Goal: Complete application form: Complete application form

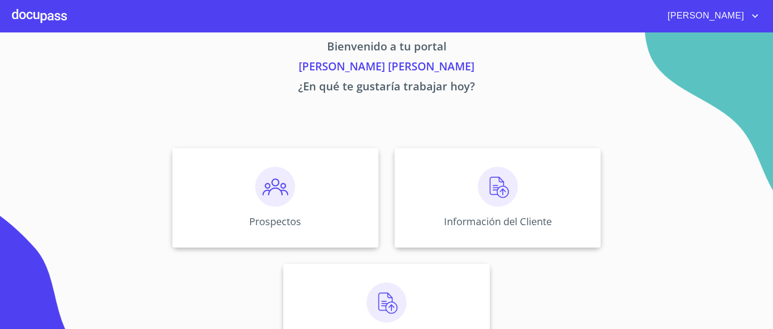
scroll to position [56, 0]
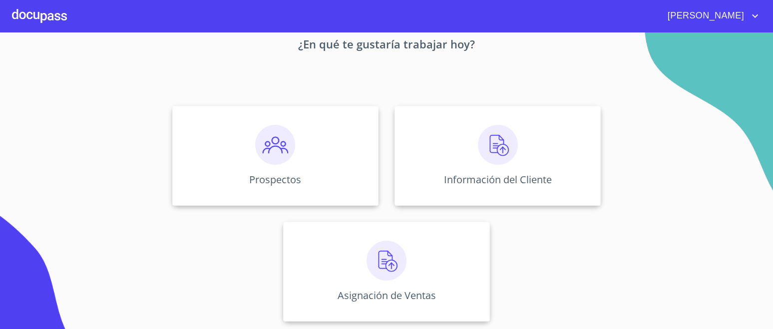
click at [496, 145] on img at bounding box center [498, 145] width 40 height 40
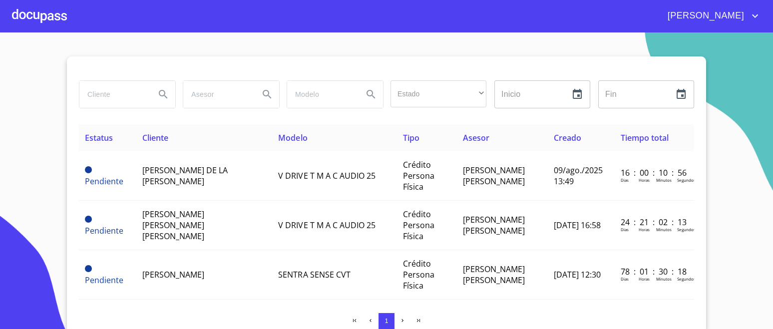
click at [57, 19] on div at bounding box center [39, 16] width 55 height 32
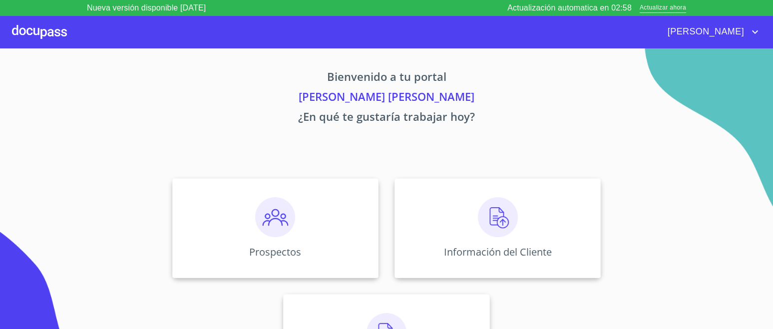
scroll to position [56, 0]
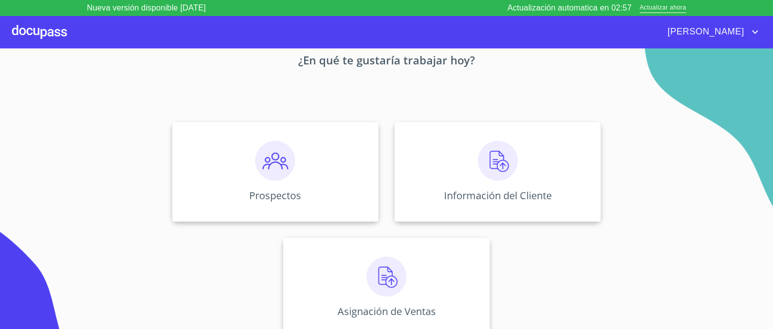
click at [270, 161] on img at bounding box center [275, 161] width 40 height 40
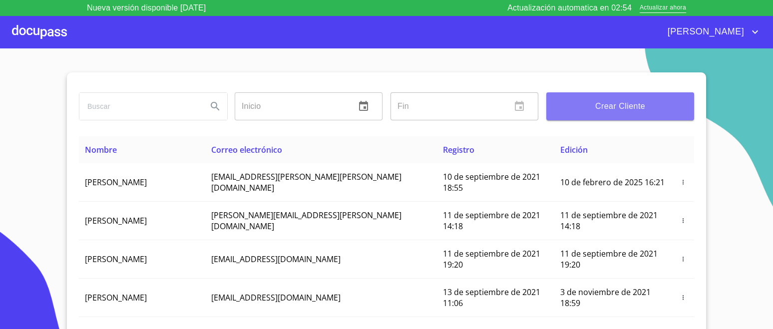
click at [655, 108] on span "Crear Cliente" at bounding box center [620, 106] width 132 height 14
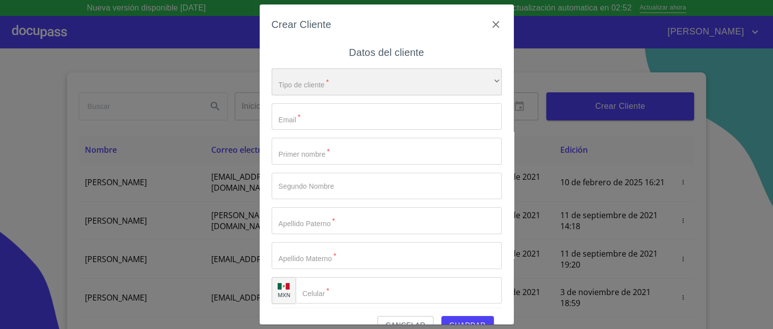
click at [357, 82] on div "​" at bounding box center [386, 81] width 230 height 27
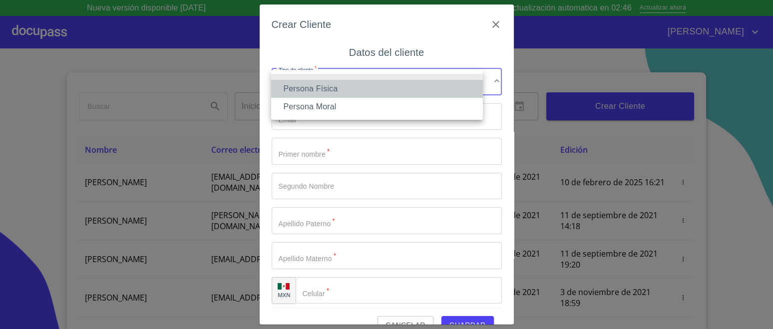
click at [330, 92] on li "Persona Física" at bounding box center [377, 89] width 212 height 18
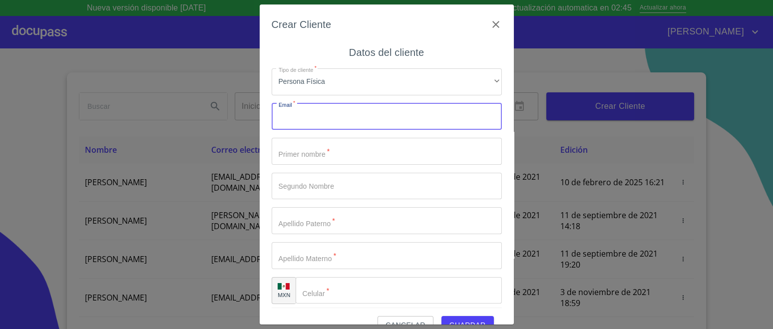
click at [309, 122] on input "Tipo de cliente   *" at bounding box center [386, 116] width 230 height 27
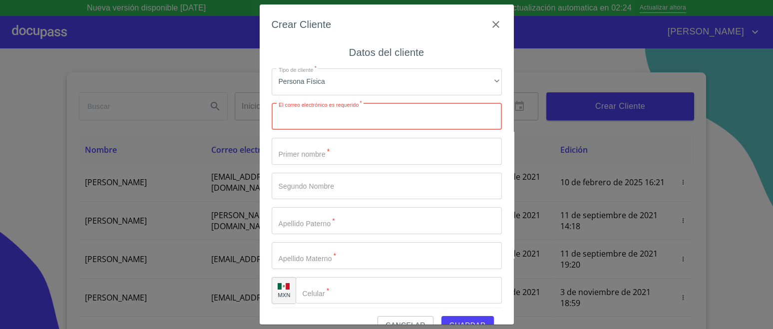
click at [337, 120] on input "Tipo de cliente   *" at bounding box center [386, 116] width 230 height 27
type input "[EMAIL_ADDRESS][DOMAIN_NAME]"
click at [335, 156] on input "Tipo de cliente   *" at bounding box center [386, 151] width 230 height 27
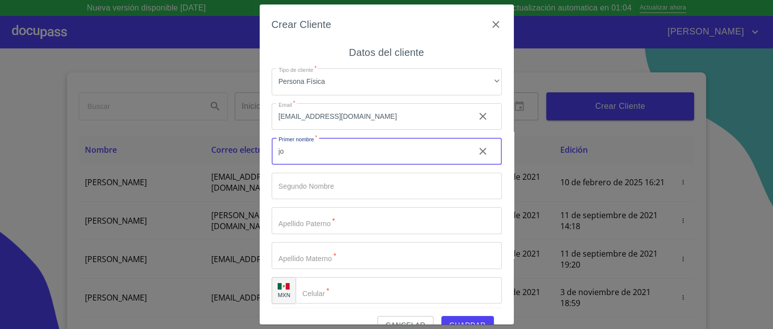
type input "j"
type input "[PERSON_NAME]"
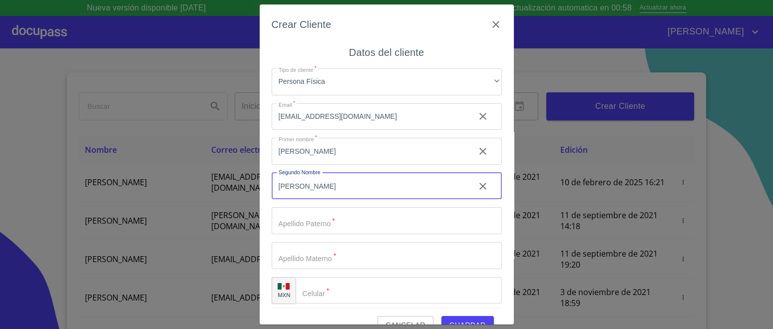
type input "[PERSON_NAME]"
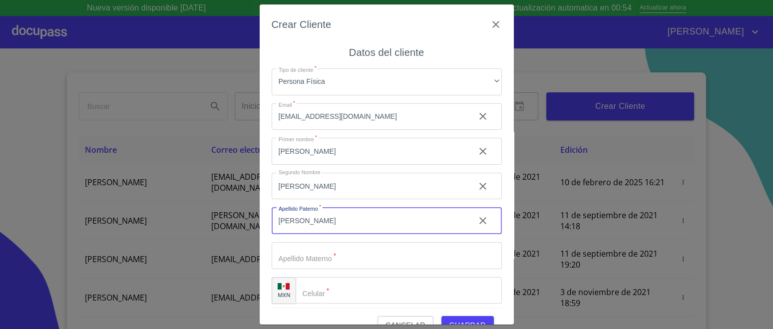
type input "[PERSON_NAME]"
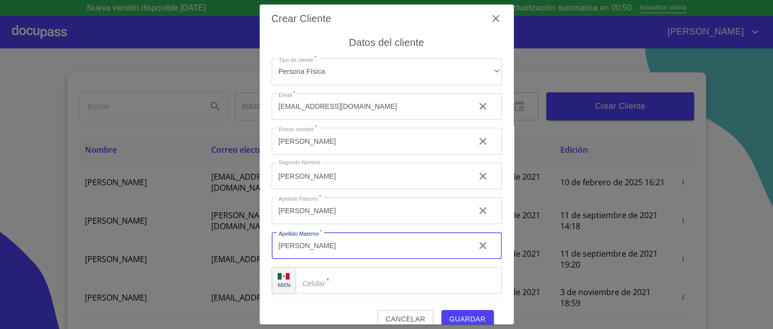
scroll to position [21, 0]
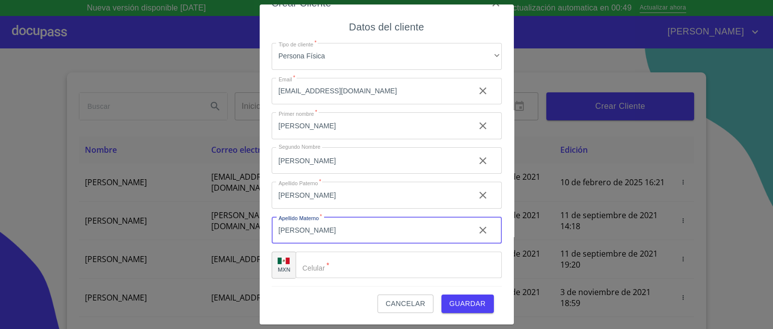
type input "[PERSON_NAME]"
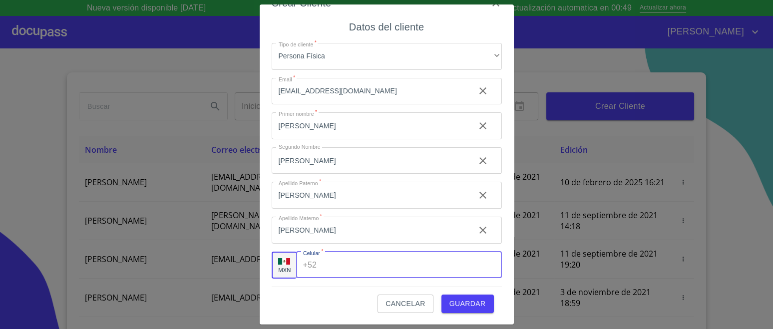
click at [312, 266] on div "+52 ​" at bounding box center [399, 265] width 206 height 27
type input "[PHONE_NUMBER]"
click at [471, 308] on span "Guardar" at bounding box center [467, 303] width 36 height 12
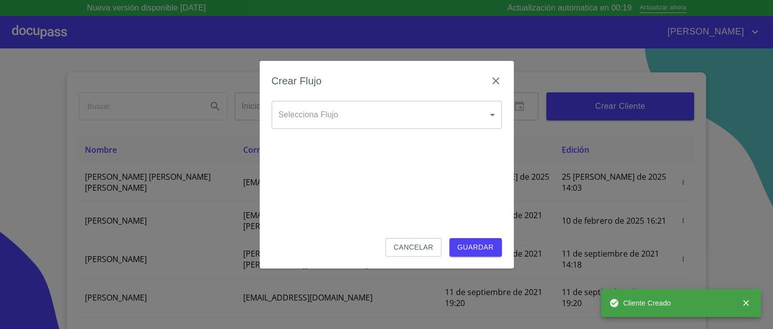
click at [353, 106] on body "Nueva versión disponible 4.01.13 Actualización automatica en 00:19 Actualizar a…" at bounding box center [386, 164] width 773 height 329
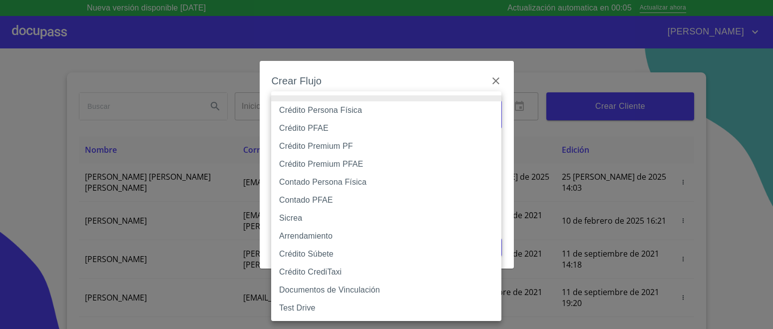
click at [343, 110] on li "Crédito Persona Física" at bounding box center [386, 110] width 230 height 18
type input "6009fb3c7d1714eb8809aa97"
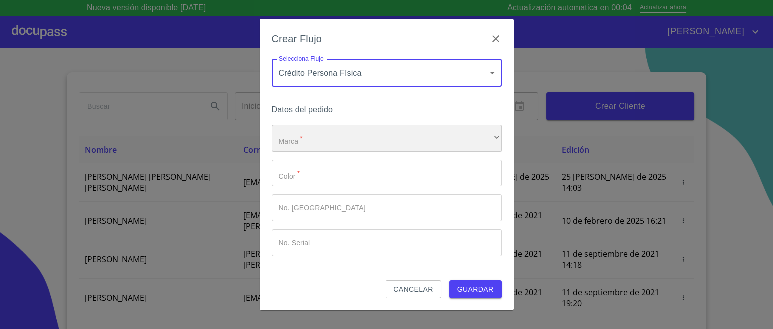
click at [295, 144] on div "​" at bounding box center [386, 138] width 230 height 27
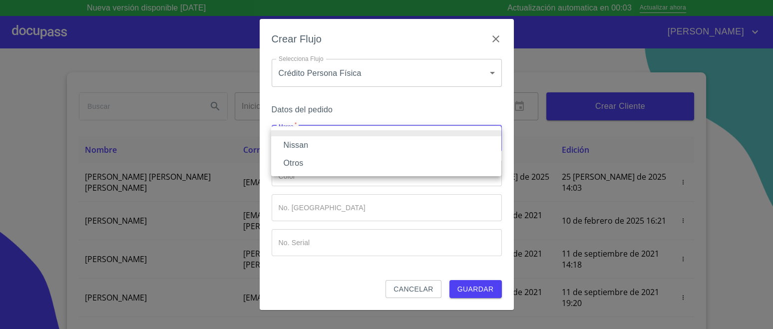
click at [306, 145] on li "Nissan" at bounding box center [386, 145] width 230 height 18
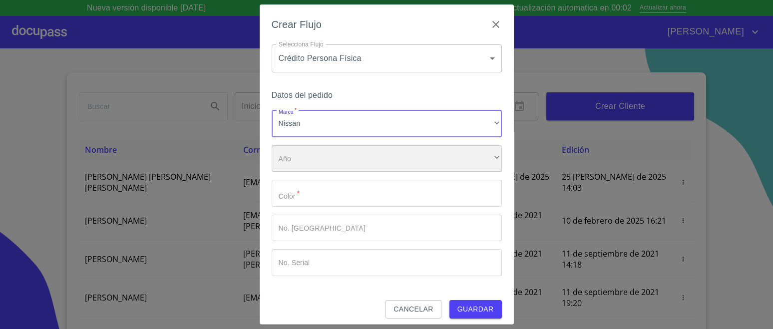
click at [298, 163] on div "​" at bounding box center [386, 158] width 230 height 27
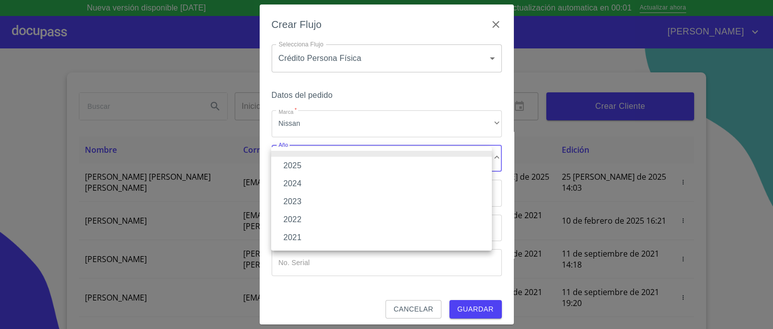
click at [298, 164] on li "2025" at bounding box center [381, 166] width 221 height 18
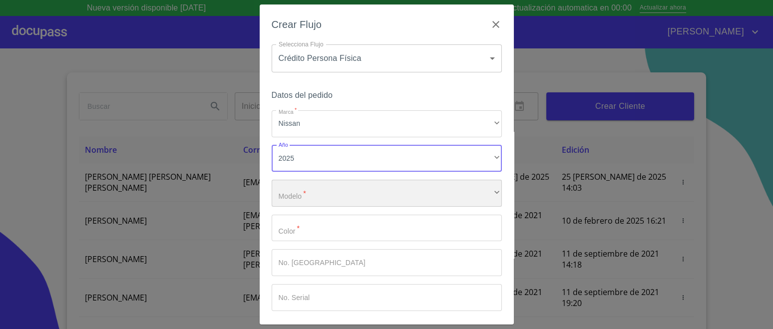
click at [293, 196] on div "​" at bounding box center [386, 193] width 230 height 27
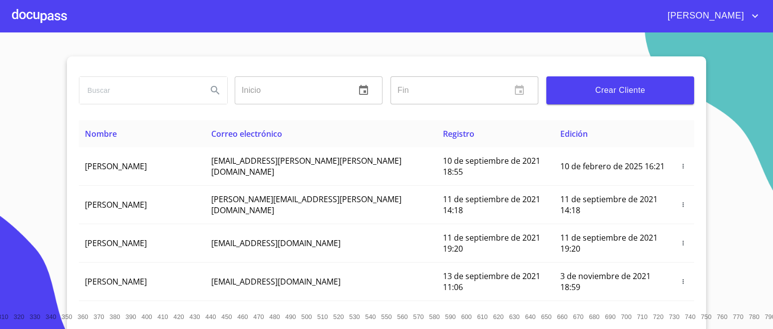
click at [34, 16] on div at bounding box center [39, 16] width 55 height 32
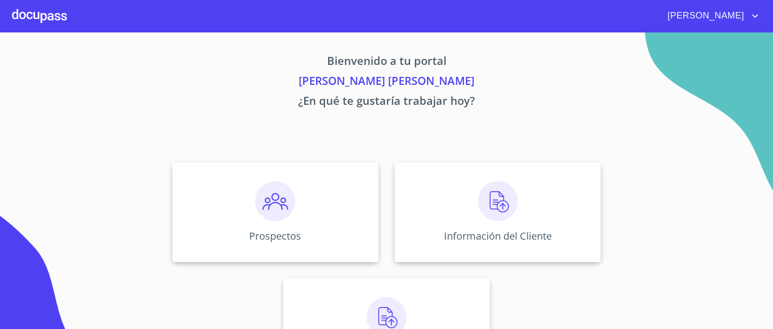
click at [486, 196] on img at bounding box center [498, 201] width 40 height 40
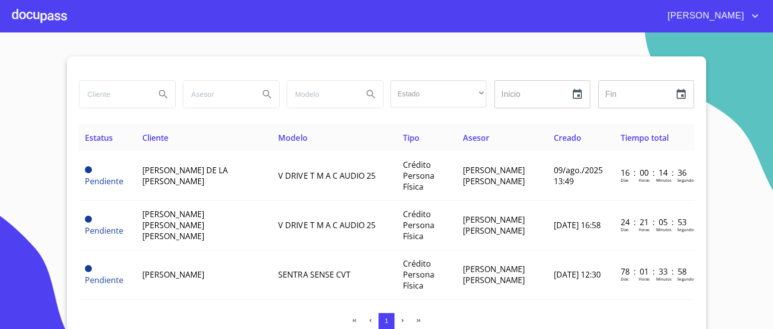
click at [41, 10] on div at bounding box center [39, 16] width 55 height 32
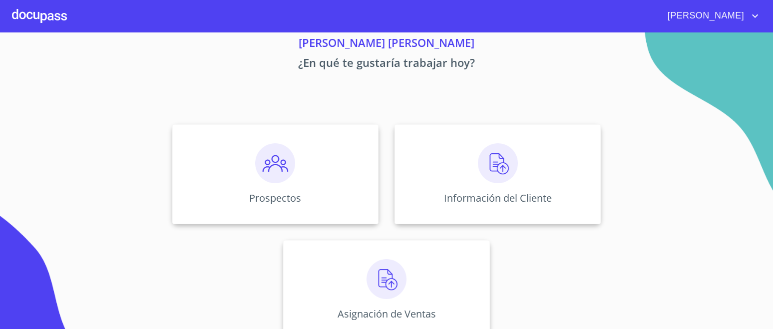
scroll to position [56, 0]
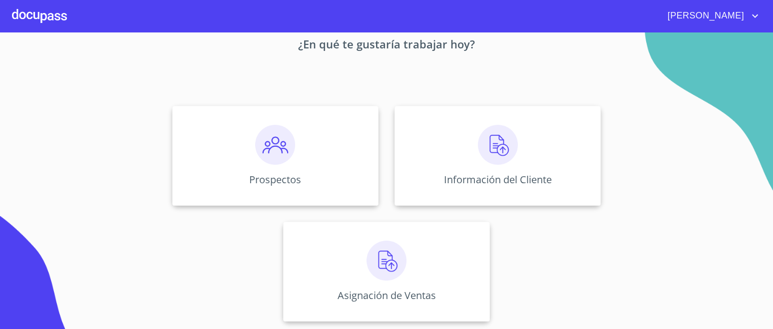
click at [281, 152] on img at bounding box center [275, 145] width 40 height 40
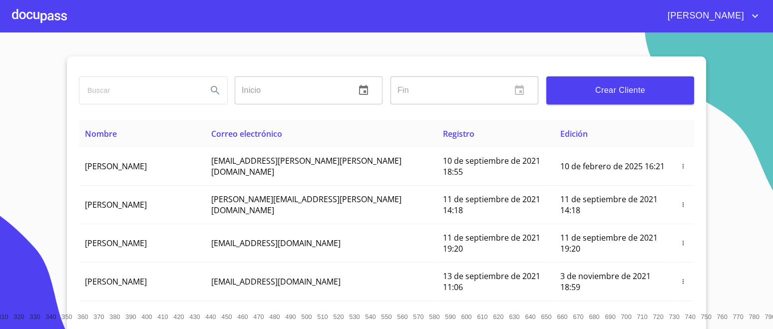
click at [33, 12] on div at bounding box center [39, 16] width 55 height 32
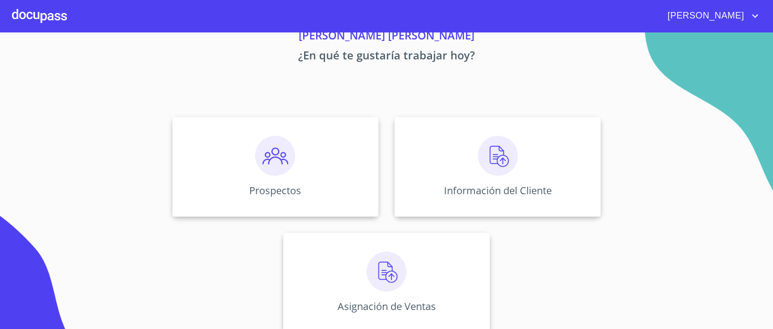
scroll to position [56, 0]
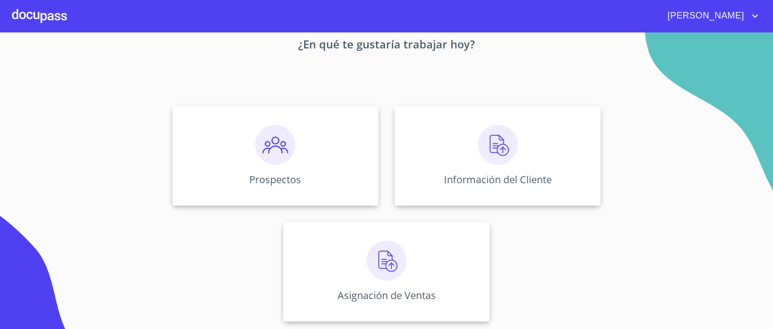
click at [278, 154] on img at bounding box center [275, 145] width 40 height 40
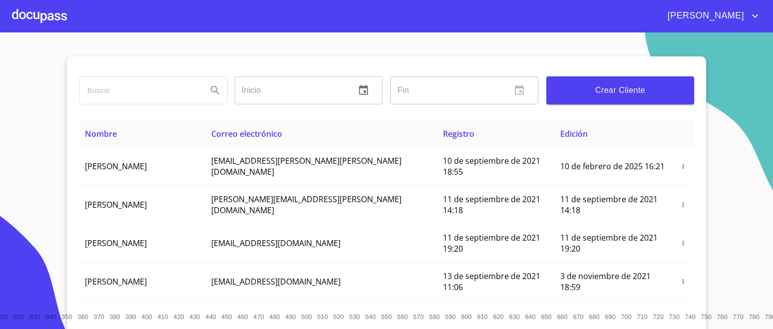
click at [644, 90] on span "Crear Cliente" at bounding box center [620, 90] width 132 height 14
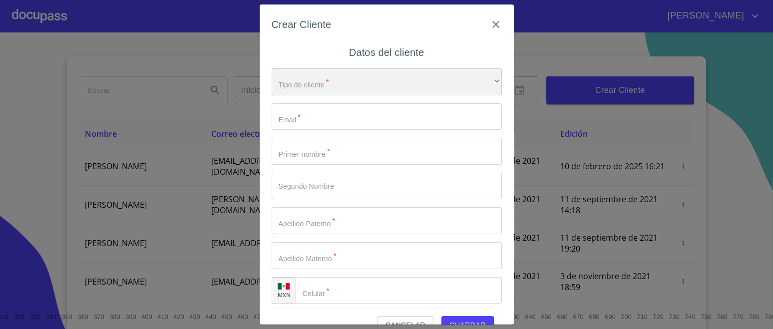
click at [320, 85] on div "​" at bounding box center [386, 81] width 230 height 27
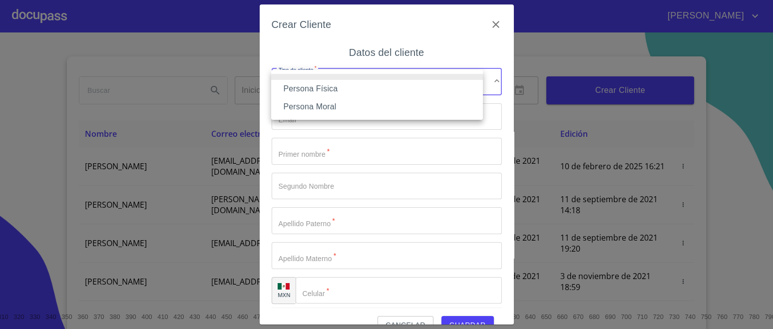
click at [321, 88] on li "Persona Física" at bounding box center [377, 89] width 212 height 18
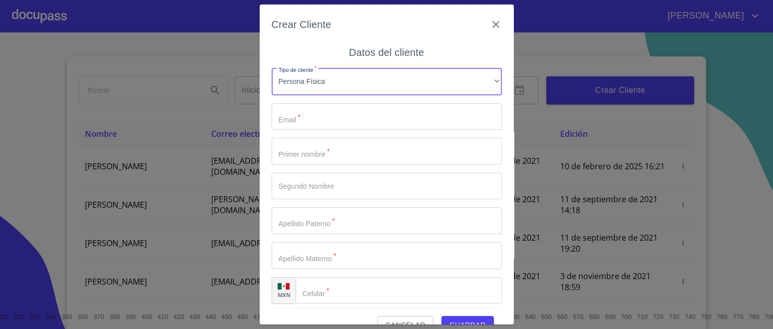
click at [307, 118] on input "Tipo de cliente   *" at bounding box center [386, 116] width 230 height 27
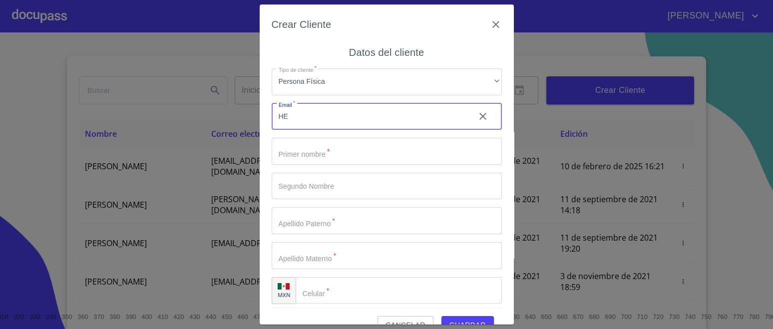
type input "H"
type input "[EMAIL_ADDRESS][DOMAIN_NAME]"
click at [324, 149] on input "Tipo de cliente   *" at bounding box center [386, 151] width 230 height 27
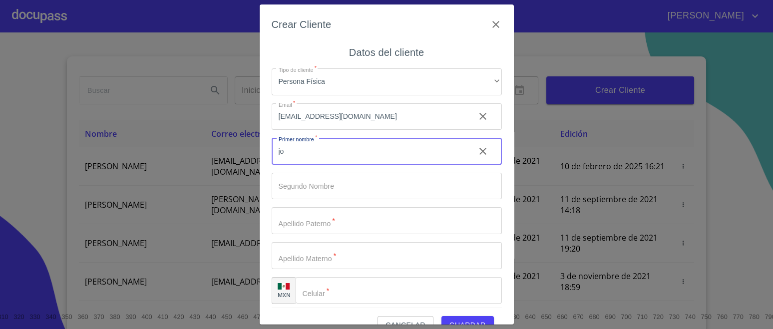
type input "j"
type input "[PERSON_NAME]"
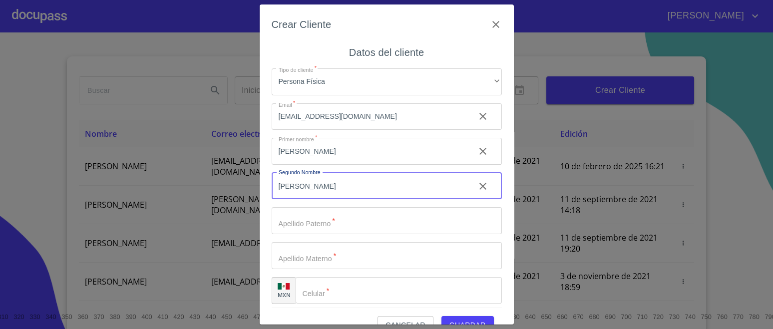
type input "[PERSON_NAME]"
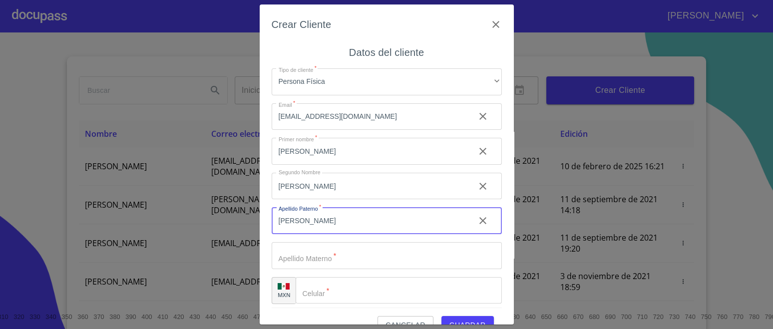
type input "[PERSON_NAME]"
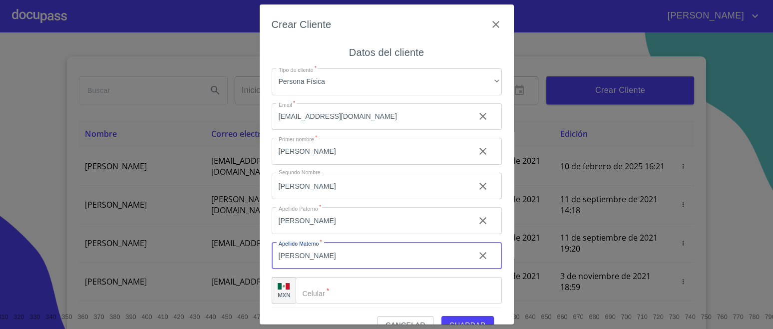
type input "[PERSON_NAME]"
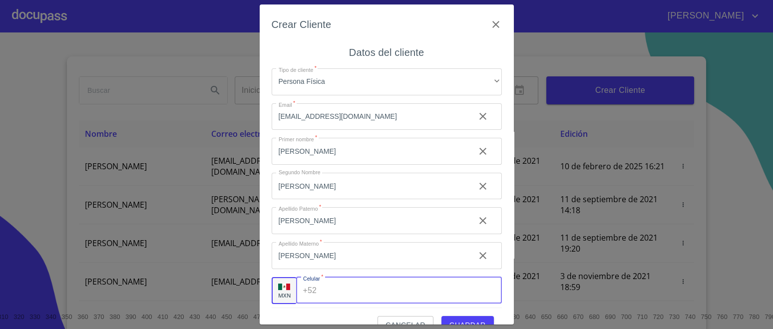
click at [325, 291] on input "Tipo de cliente   *" at bounding box center [410, 290] width 181 height 27
type input "[PHONE_NUMBER]"
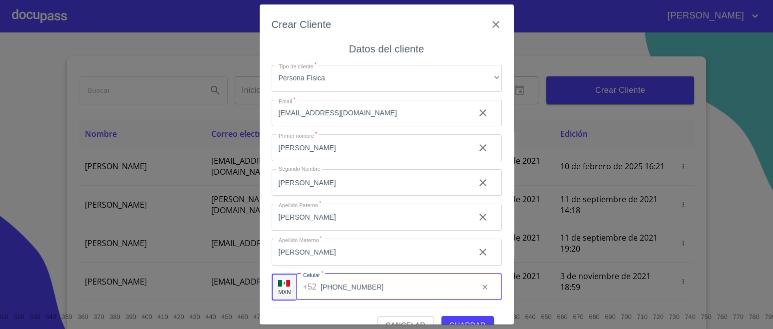
scroll to position [4, 0]
click at [460, 319] on span "Guardar" at bounding box center [467, 325] width 36 height 12
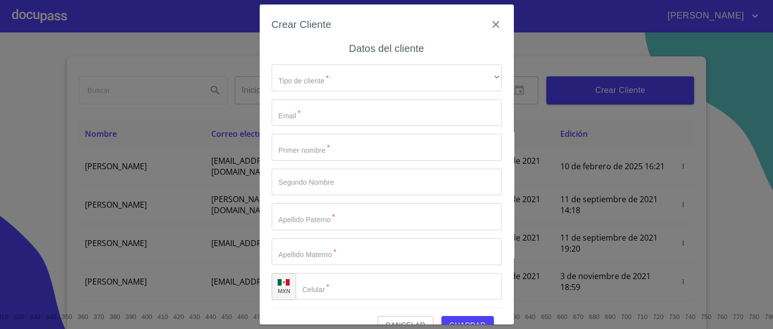
click at [490, 19] on icon "button" at bounding box center [496, 24] width 12 height 12
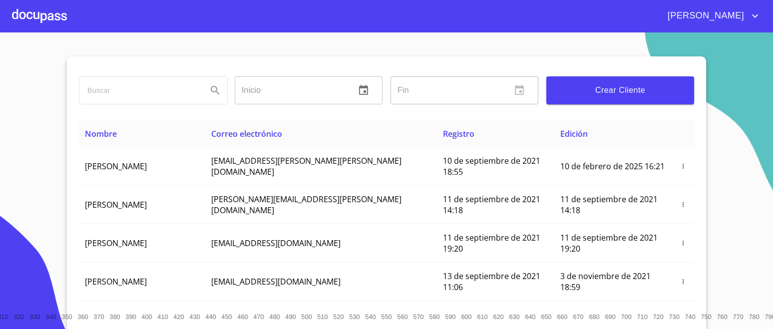
click at [38, 10] on div at bounding box center [39, 16] width 55 height 32
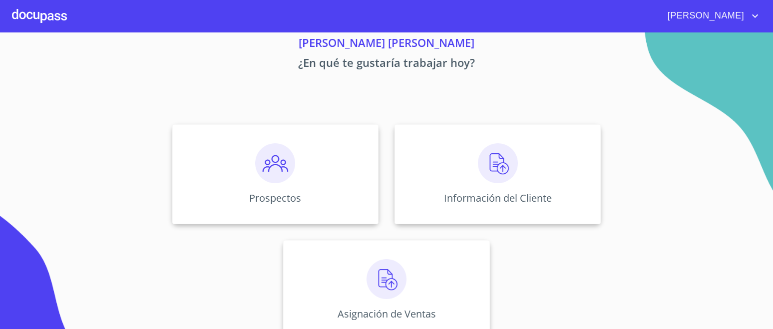
scroll to position [56, 0]
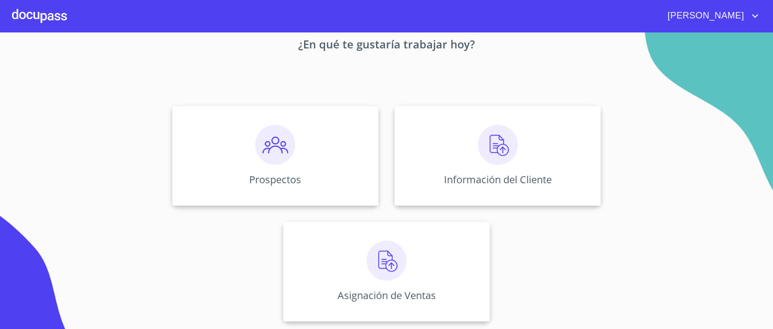
click at [513, 149] on div "Información del Cliente" at bounding box center [497, 156] width 206 height 100
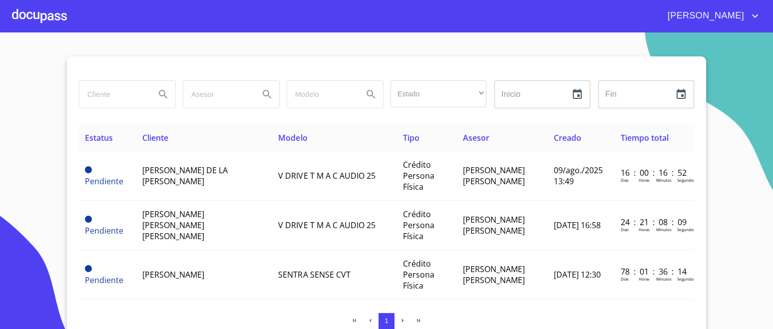
click at [113, 104] on input "search" at bounding box center [113, 94] width 68 height 27
click at [50, 11] on div at bounding box center [39, 16] width 55 height 32
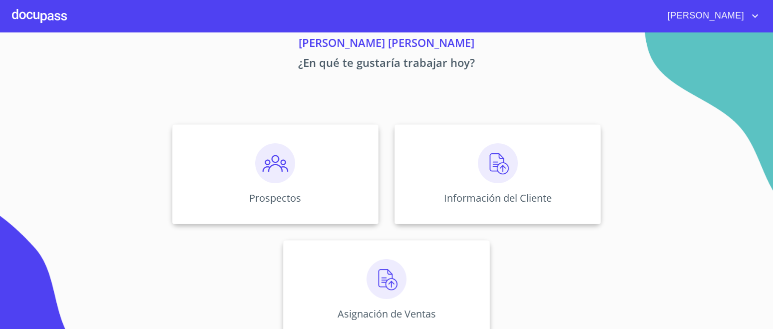
scroll to position [56, 0]
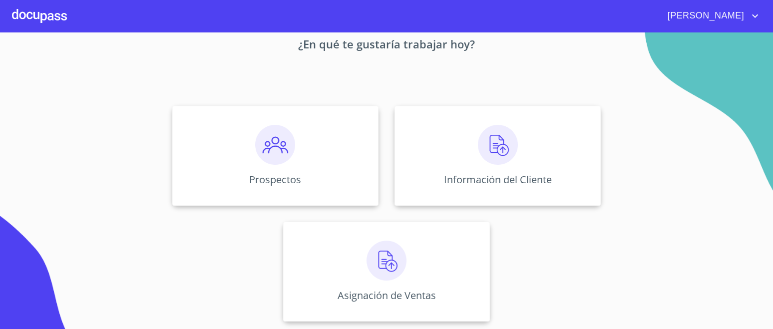
click at [275, 165] on div "Prospectos" at bounding box center [275, 156] width 206 height 100
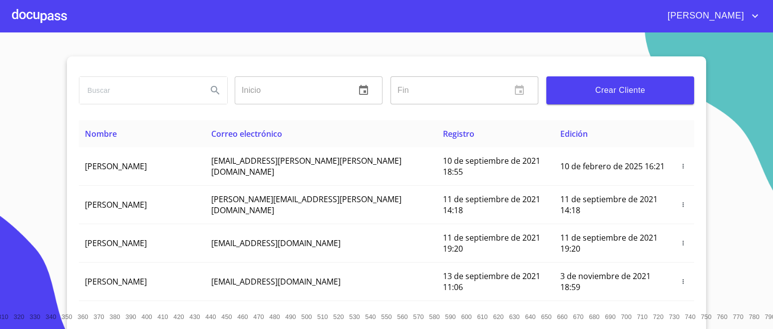
click at [152, 95] on input "search" at bounding box center [139, 90] width 120 height 27
type input "[PERSON_NAME]"
click at [209, 89] on icon "Search" at bounding box center [215, 90] width 12 height 12
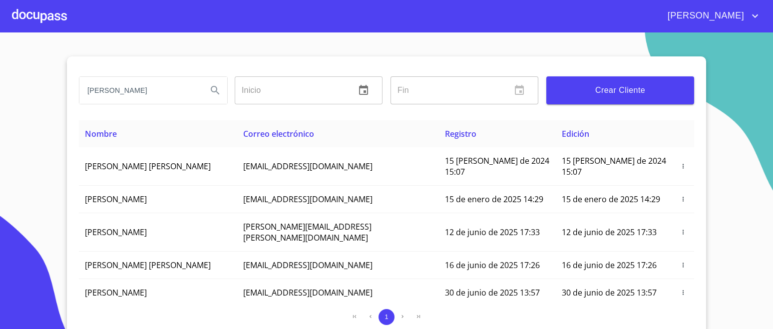
click at [679, 322] on icon "button" at bounding box center [682, 325] width 7 height 7
click at [632, 296] on p "Editar" at bounding box center [629, 295] width 18 height 10
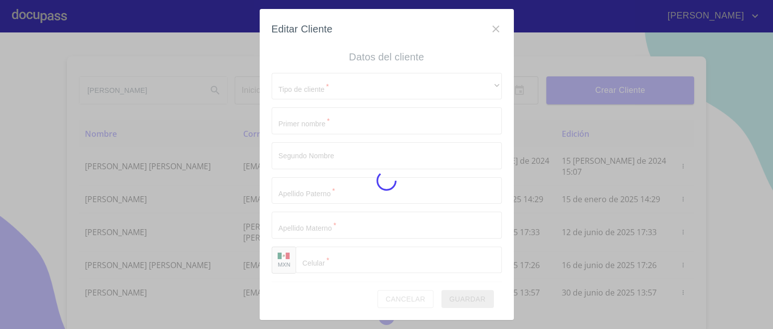
scroll to position [0, 0]
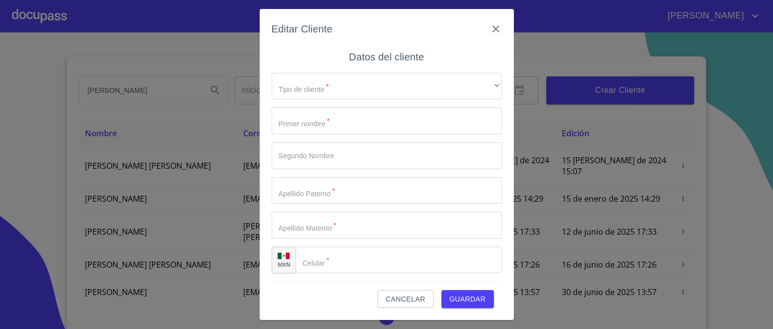
type input "[PERSON_NAME]"
type input "[PHONE_NUMBER]"
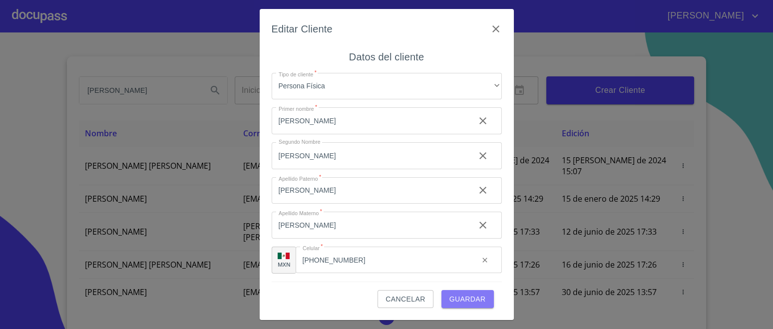
click at [487, 293] on button "Guardar" at bounding box center [467, 299] width 52 height 18
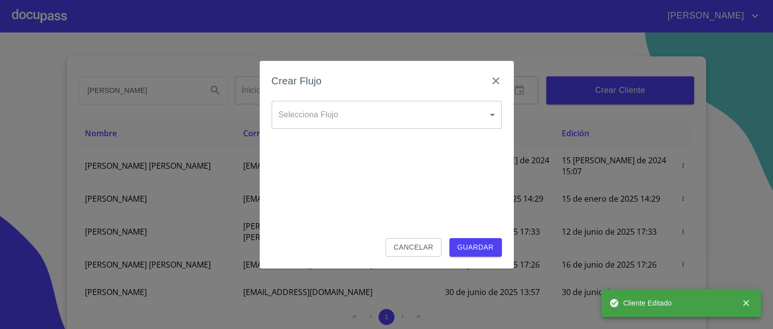
click at [382, 107] on body "[PERSON_NAME] [PERSON_NAME] Inicio ​ Fin ​ Crear Cliente Nombre Correo electrón…" at bounding box center [386, 164] width 773 height 329
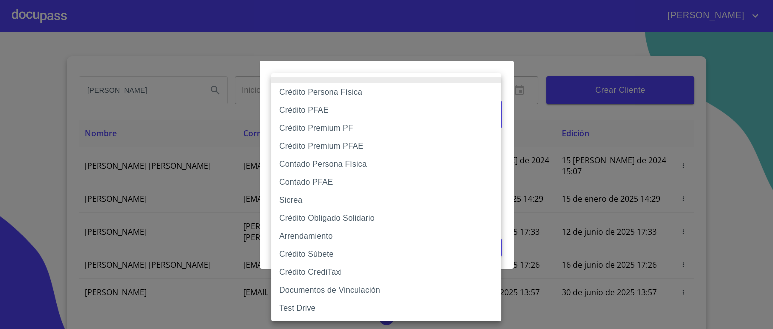
click at [332, 94] on li "Crédito Persona Física" at bounding box center [386, 92] width 230 height 18
type input "6009fb3c7d1714eb8809aa97"
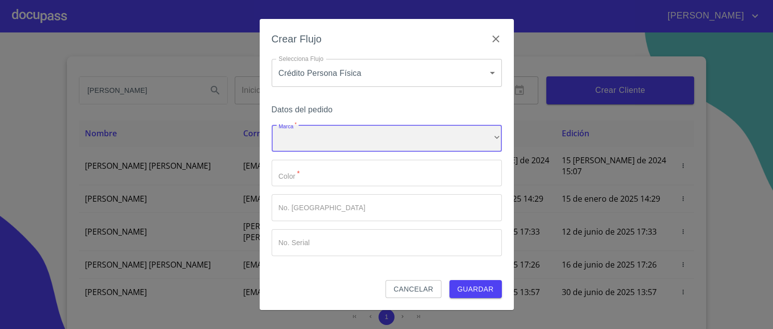
click at [338, 132] on div "​" at bounding box center [386, 138] width 230 height 27
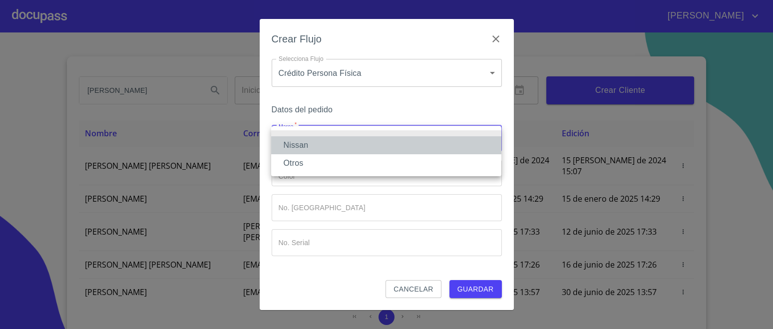
click at [320, 144] on li "Nissan" at bounding box center [386, 145] width 230 height 18
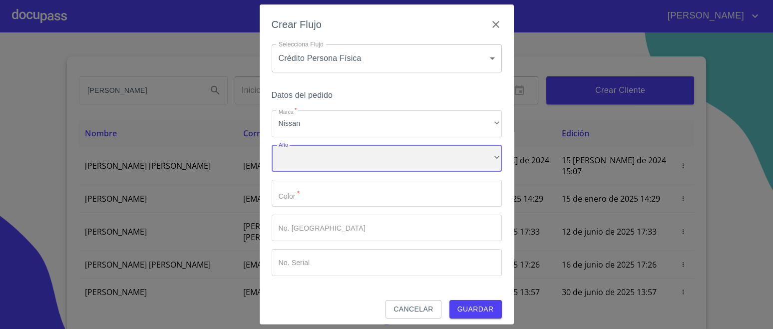
click at [317, 164] on div "​" at bounding box center [386, 158] width 230 height 27
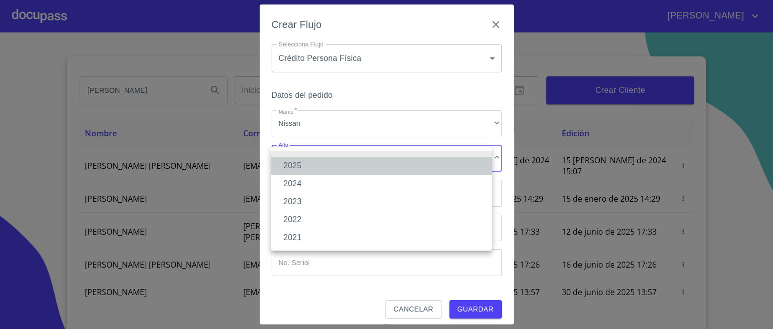
click at [289, 163] on li "2025" at bounding box center [381, 166] width 221 height 18
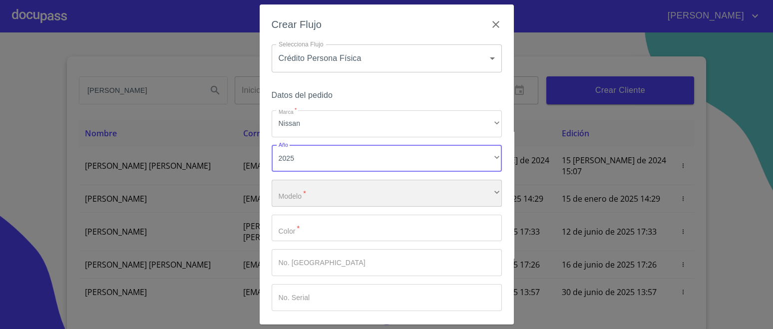
click at [316, 190] on div "​" at bounding box center [386, 193] width 230 height 27
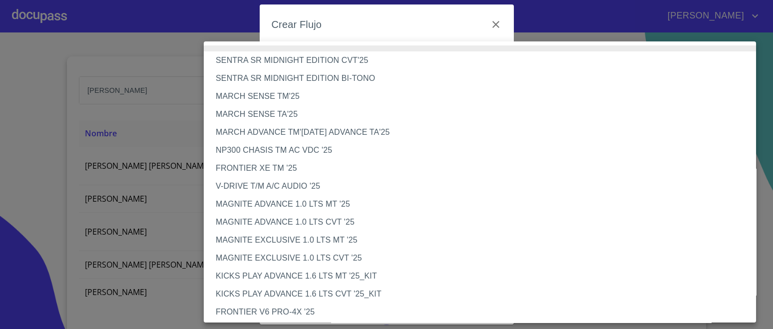
click at [295, 114] on li "MARCH SENSE TA'25" at bounding box center [484, 114] width 561 height 18
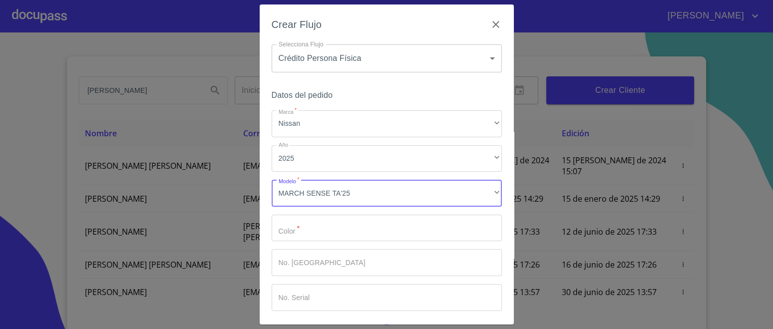
click at [324, 225] on input "Marca   *" at bounding box center [386, 228] width 230 height 27
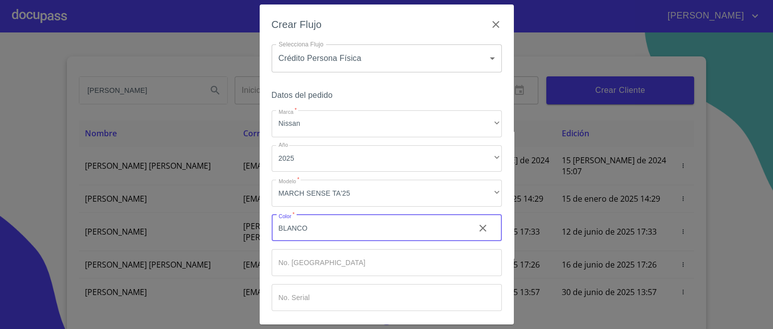
scroll to position [40, 0]
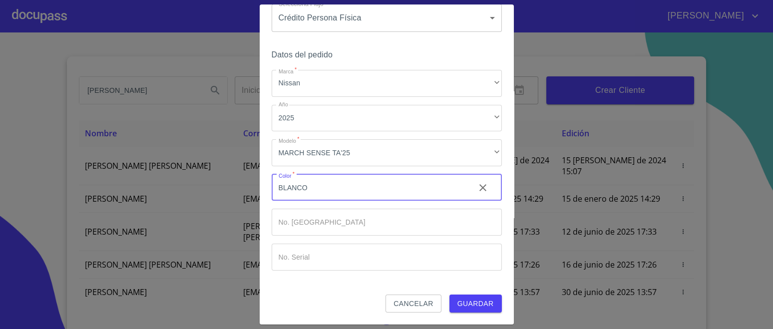
type input "BLANCO"
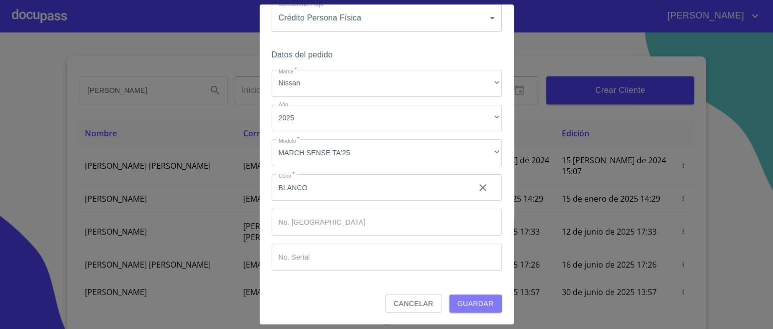
click at [467, 303] on span "Guardar" at bounding box center [475, 303] width 36 height 12
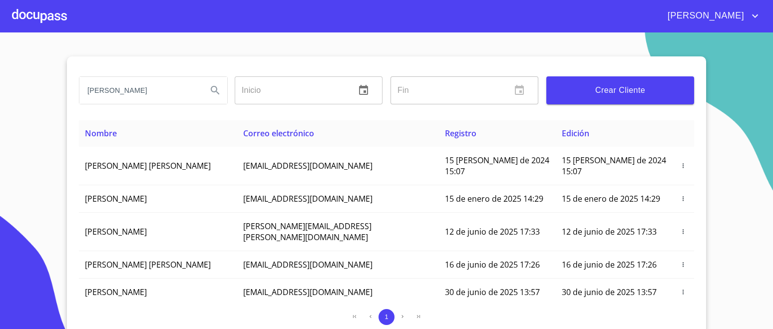
click at [37, 19] on div at bounding box center [39, 16] width 55 height 32
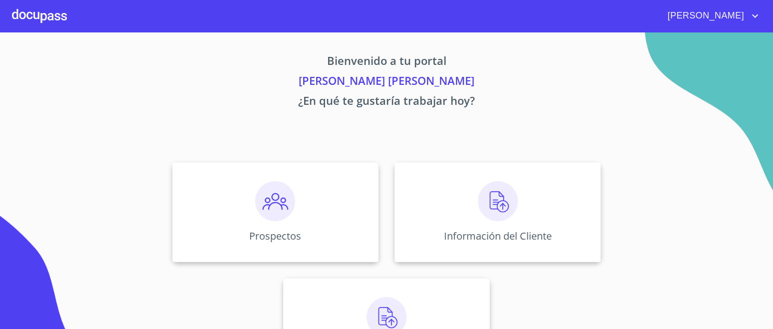
click at [500, 207] on img at bounding box center [498, 201] width 40 height 40
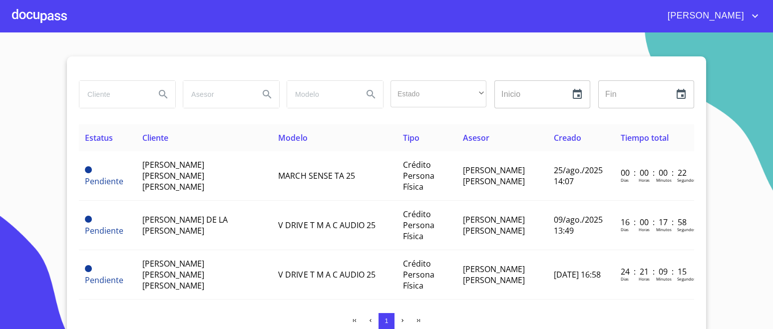
click at [219, 180] on td "[PERSON_NAME] [PERSON_NAME] [PERSON_NAME]" at bounding box center [204, 175] width 136 height 49
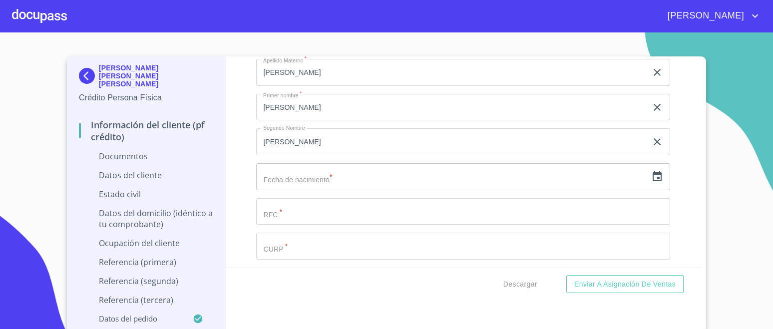
scroll to position [1310, 0]
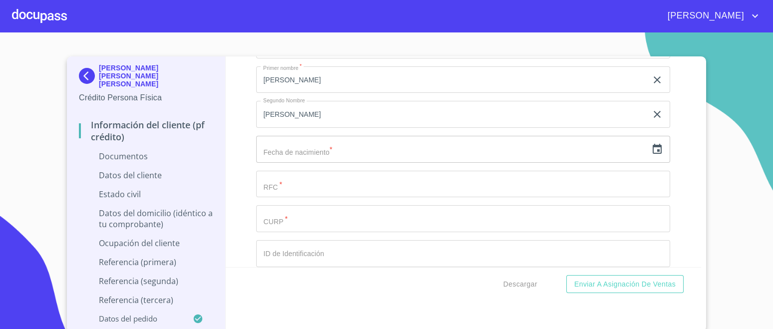
click at [341, 145] on input "text" at bounding box center [451, 149] width 391 height 27
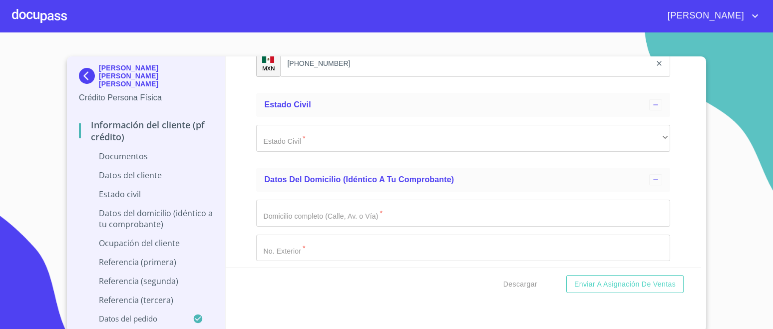
scroll to position [1621, 0]
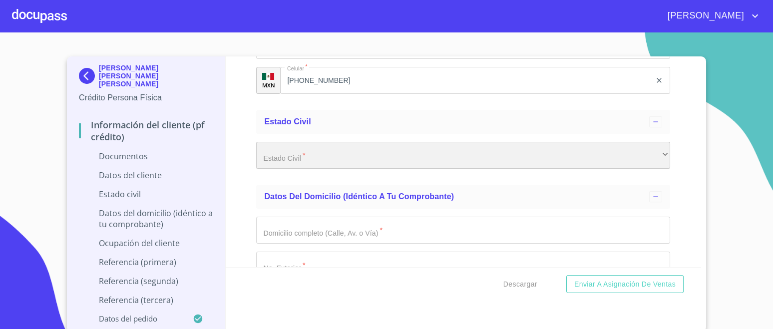
click at [342, 161] on div "​" at bounding box center [463, 155] width 414 height 27
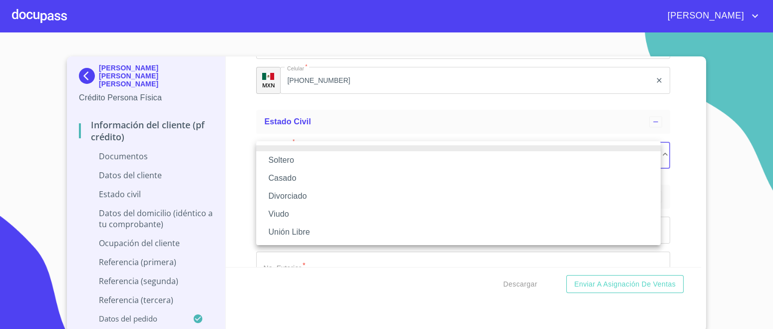
click at [290, 176] on li "Casado" at bounding box center [458, 178] width 404 height 18
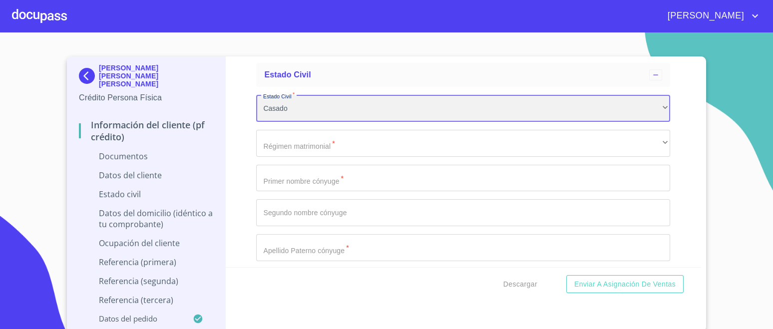
scroll to position [1684, 0]
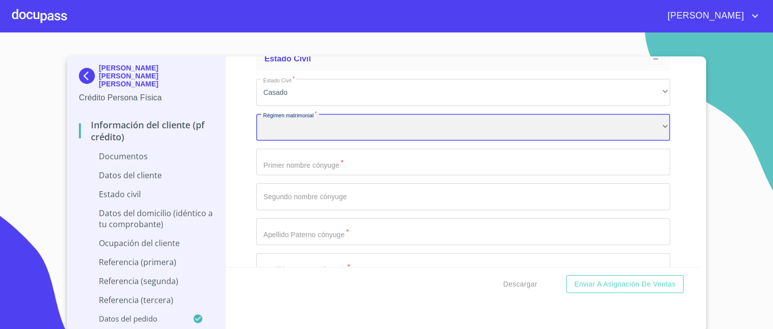
click at [341, 130] on div "​" at bounding box center [463, 127] width 414 height 27
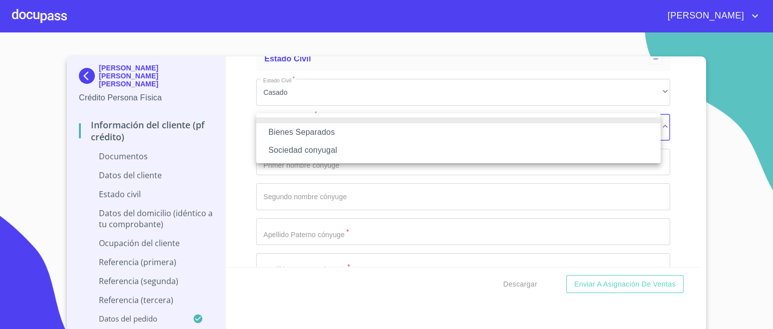
click at [317, 152] on li "Sociedad conyugal" at bounding box center [458, 150] width 404 height 18
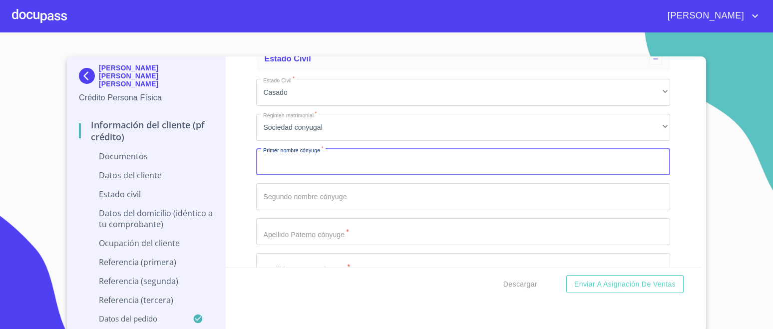
click at [324, 163] on input "Documento de identificación.   *" at bounding box center [463, 162] width 414 height 27
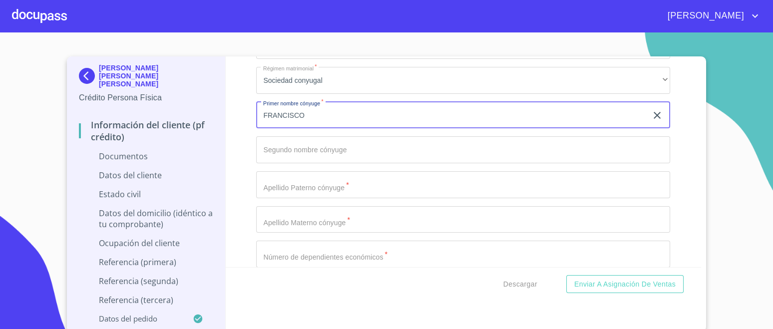
scroll to position [1747, 0]
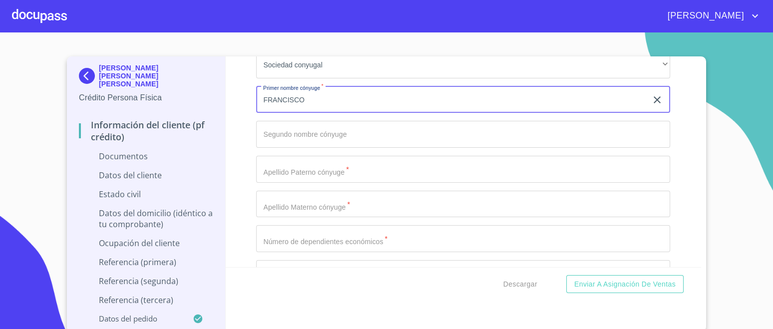
type input "FRANCISCO"
click at [322, 129] on input "Documento de identificación.   *" at bounding box center [463, 134] width 414 height 27
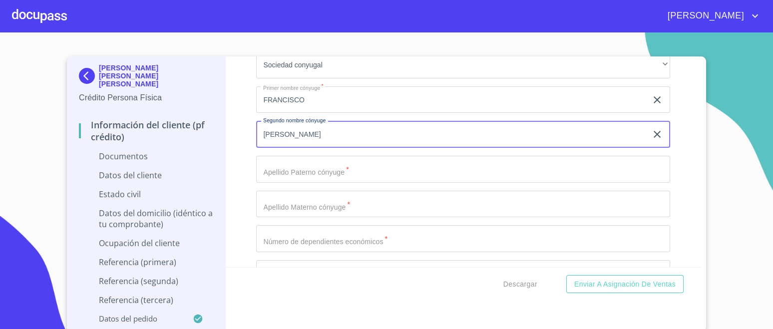
type input "[PERSON_NAME]"
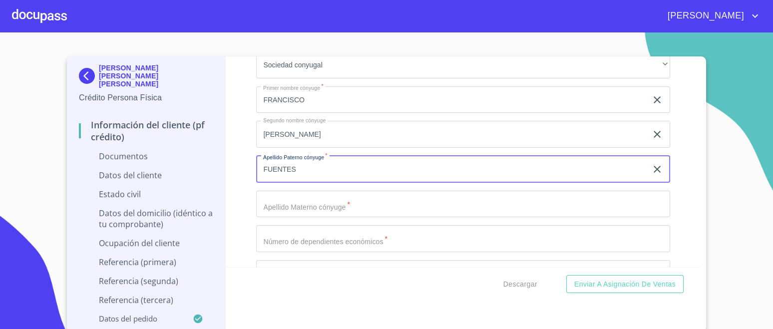
type input "FUENTES"
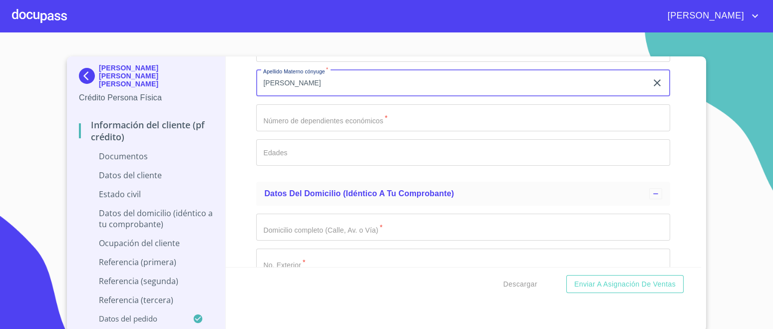
scroll to position [1871, 0]
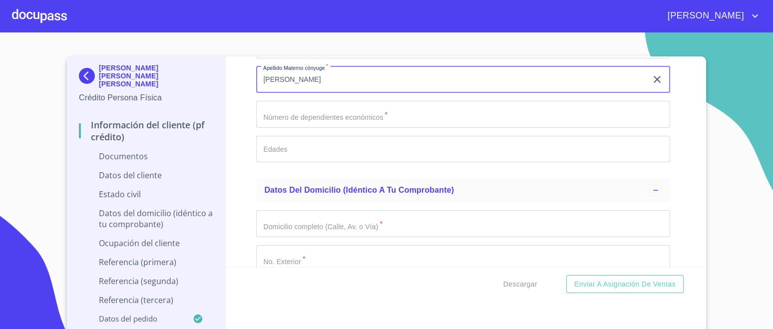
type input "[PERSON_NAME]"
click at [400, 110] on input "Documento de identificación.   *" at bounding box center [463, 114] width 414 height 27
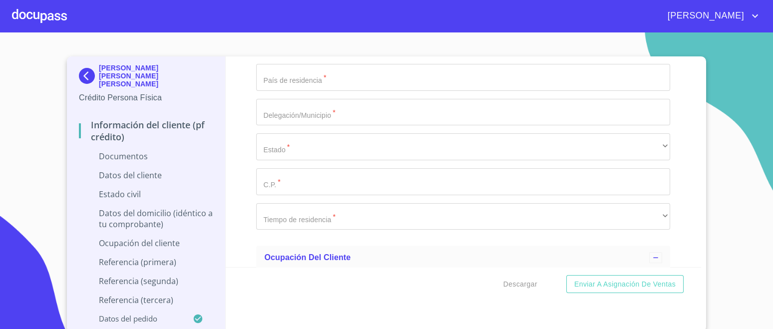
scroll to position [2246, 0]
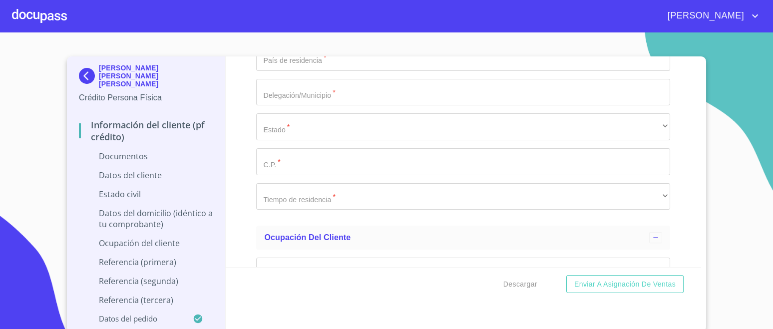
type input "0"
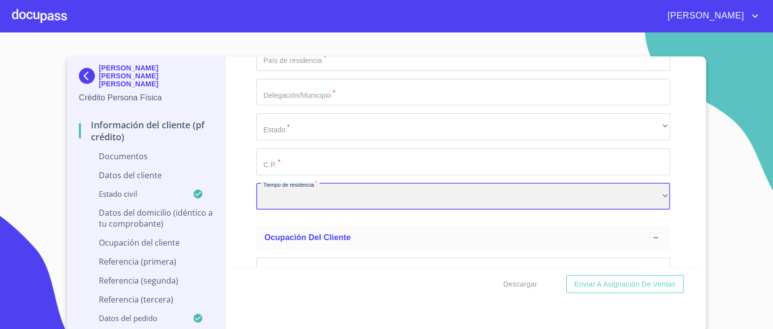
click at [359, 192] on div "​" at bounding box center [463, 196] width 414 height 27
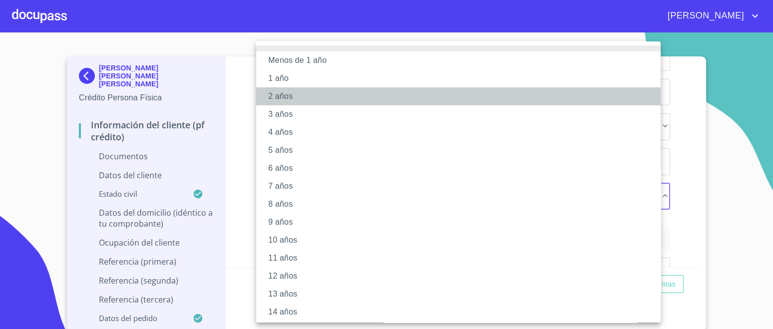
click at [289, 91] on li "2 años" at bounding box center [463, 96] width 414 height 18
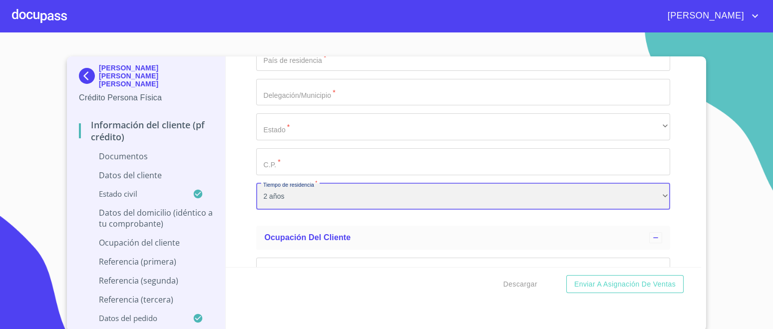
scroll to position [2308, 0]
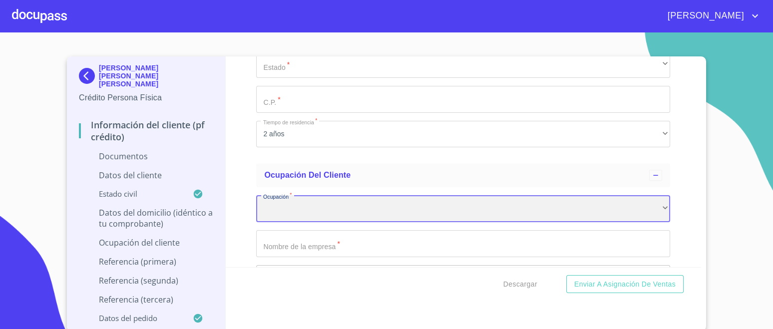
click at [333, 205] on div "​" at bounding box center [463, 208] width 414 height 27
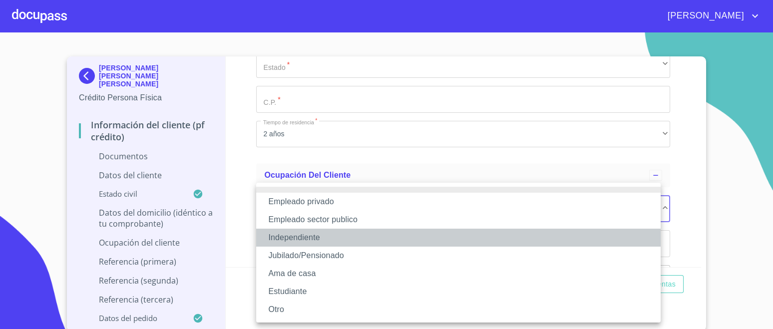
click at [300, 241] on li "Independiente" at bounding box center [458, 238] width 404 height 18
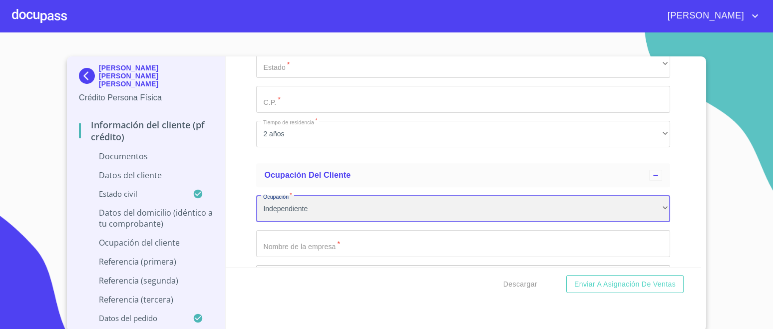
scroll to position [2371, 0]
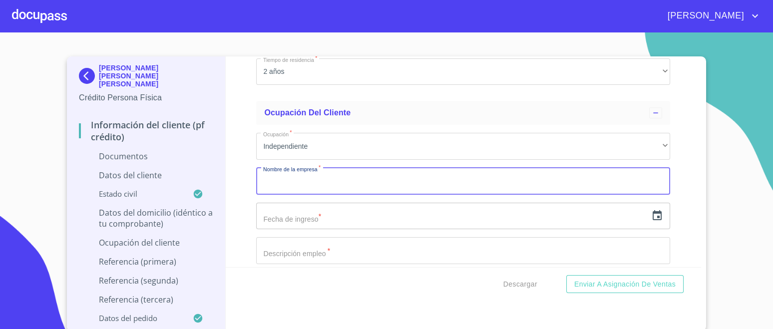
click at [336, 182] on input "Documento de identificación.   *" at bounding box center [463, 181] width 414 height 27
type input "[PERSON_NAME] [PERSON_NAME] [PERSON_NAME]"
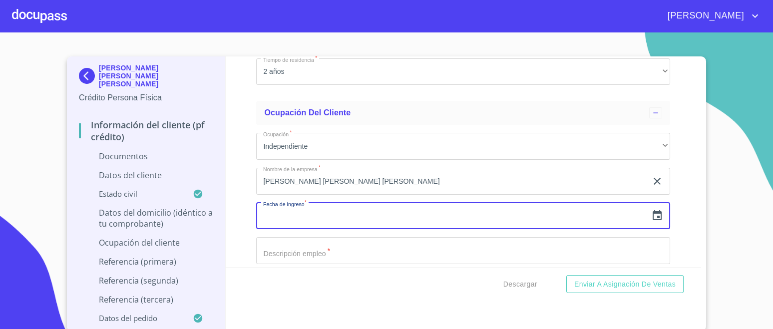
click at [651, 215] on icon "button" at bounding box center [657, 216] width 12 height 12
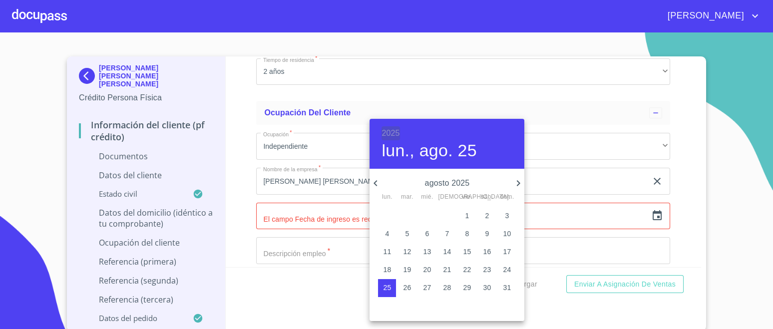
click at [387, 133] on h6 "2025" at bounding box center [390, 133] width 18 height 14
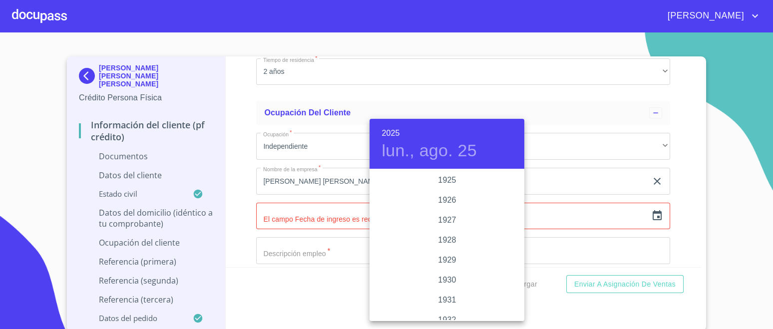
scroll to position [1936, 0]
click at [448, 182] on div "2022" at bounding box center [446, 181] width 155 height 20
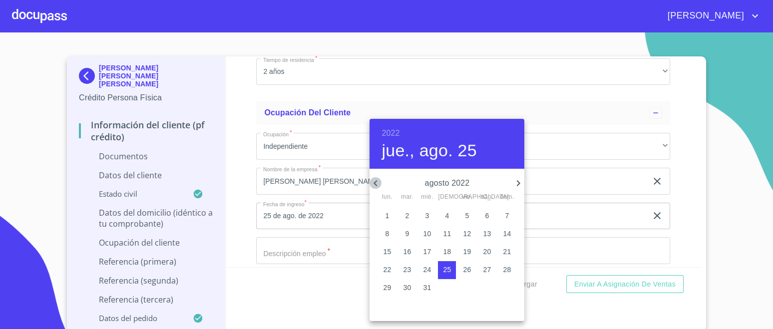
click at [374, 183] on icon "button" at bounding box center [374, 183] width 3 height 6
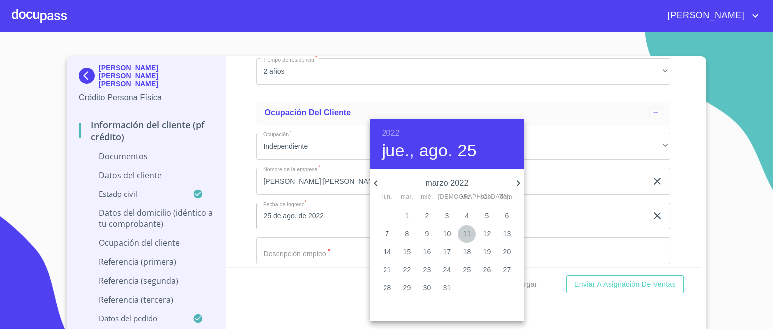
click at [471, 233] on span "11" at bounding box center [467, 234] width 18 height 10
type input "11 de mar. de 2022"
click at [672, 189] on div at bounding box center [386, 164] width 773 height 329
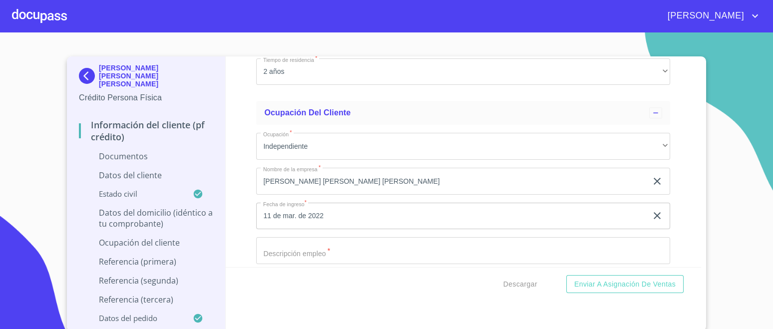
scroll to position [2432, 0]
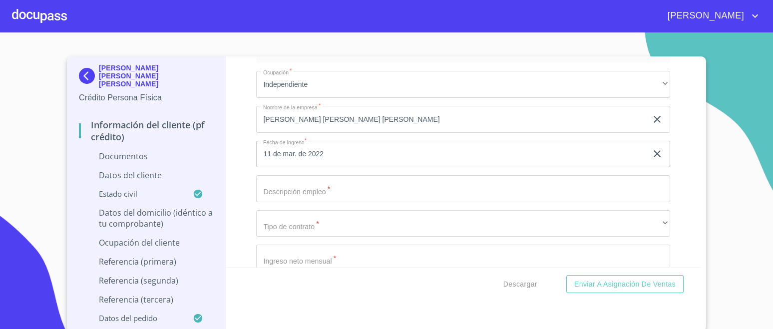
click at [326, 186] on input "Documento de identificación.   *" at bounding box center [463, 188] width 414 height 27
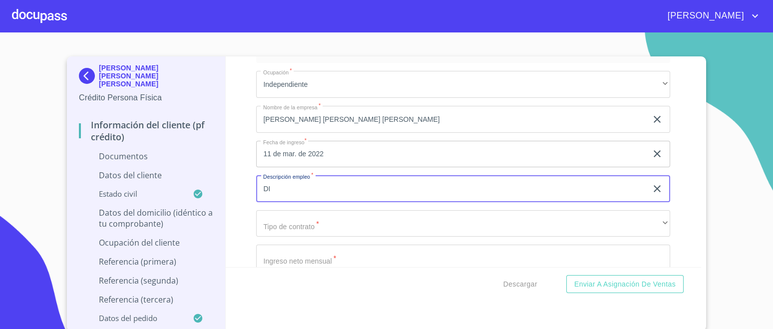
type input "D"
type input "SALON DE BELLEZA"
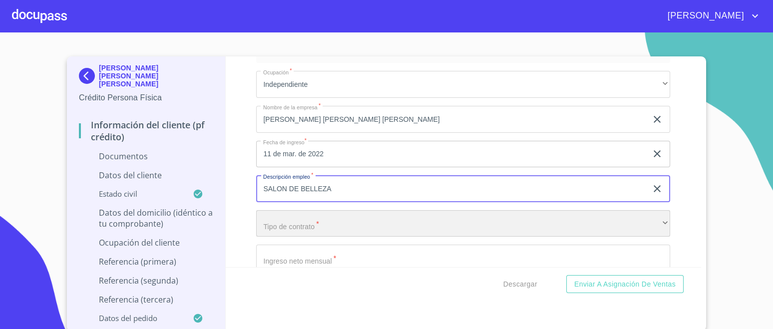
click at [330, 214] on div "​" at bounding box center [463, 223] width 414 height 27
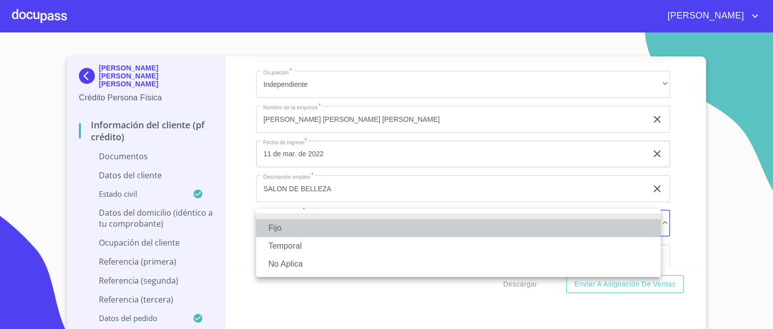
click at [279, 231] on li "Fijo" at bounding box center [458, 228] width 404 height 18
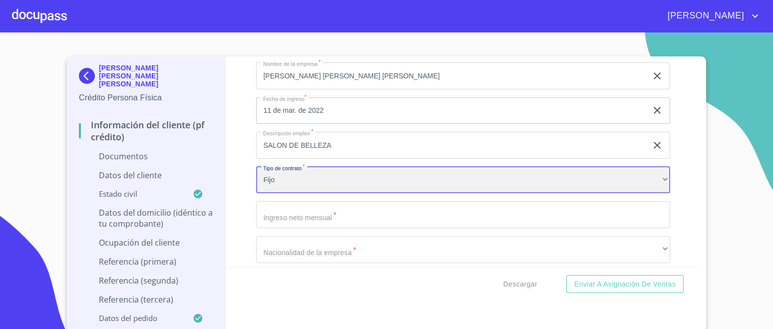
scroll to position [2495, 0]
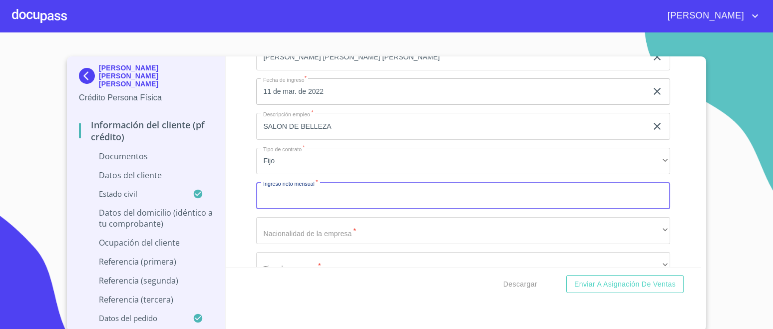
click at [336, 196] on input "Documento de identificación.   *" at bounding box center [463, 195] width 414 height 27
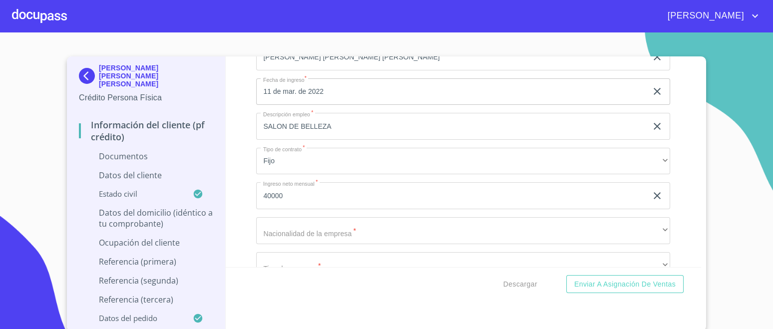
click at [680, 155] on div "Información del cliente (PF crédito) Documentos Documento de identificación.   …" at bounding box center [464, 161] width 476 height 211
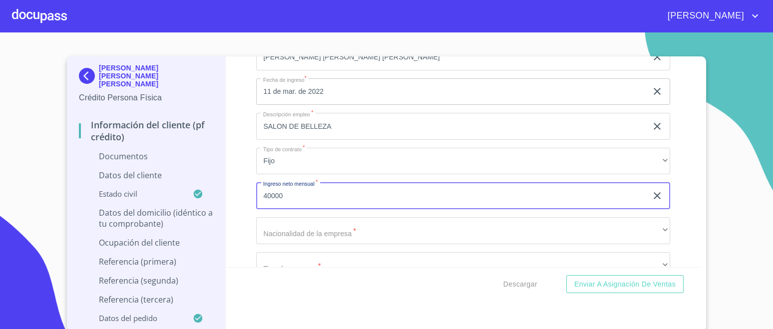
click at [325, 197] on input "40000" at bounding box center [451, 195] width 391 height 27
type input "4"
type input "20000"
click at [678, 135] on div "Información del cliente (PF crédito) Documentos Documento de identificación.   …" at bounding box center [464, 161] width 476 height 211
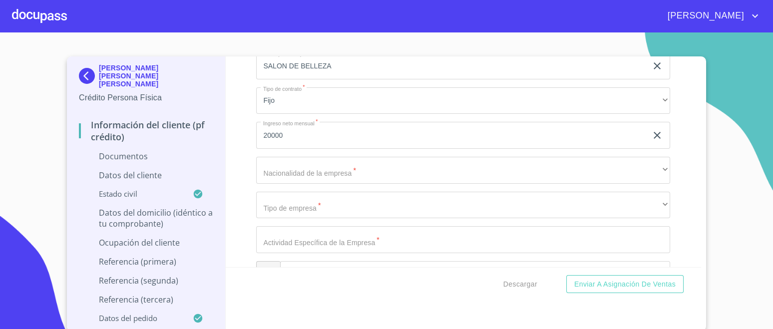
scroll to position [2620, 0]
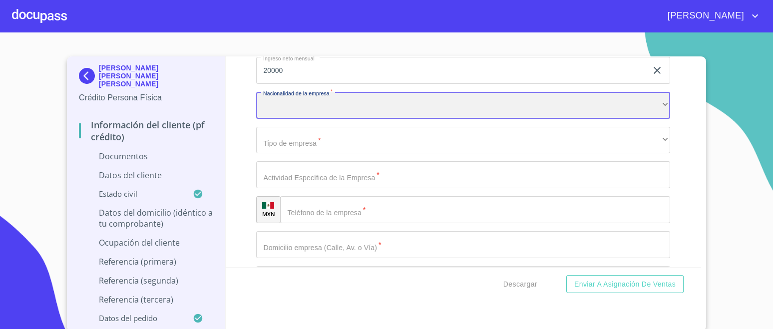
click at [370, 109] on div "​" at bounding box center [463, 105] width 414 height 27
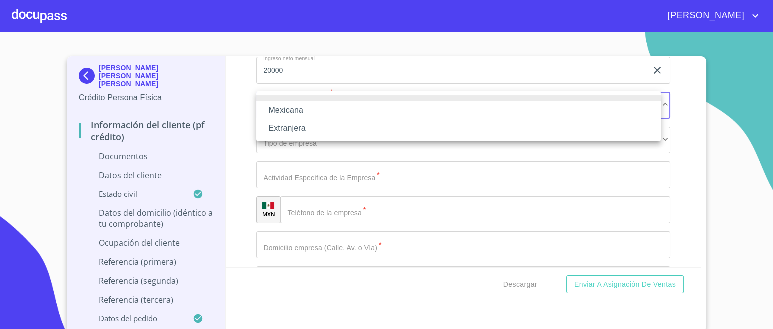
click at [328, 107] on li "Mexicana" at bounding box center [458, 110] width 404 height 18
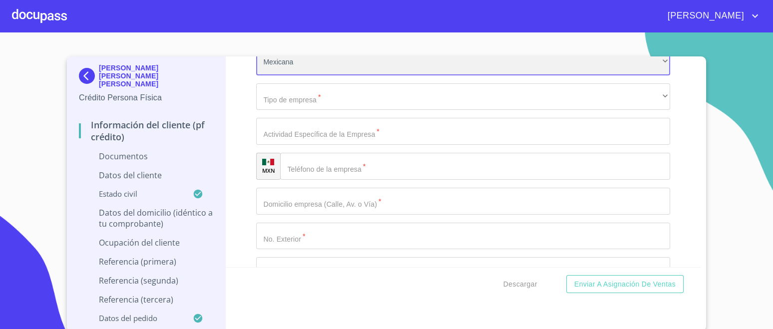
scroll to position [2682, 0]
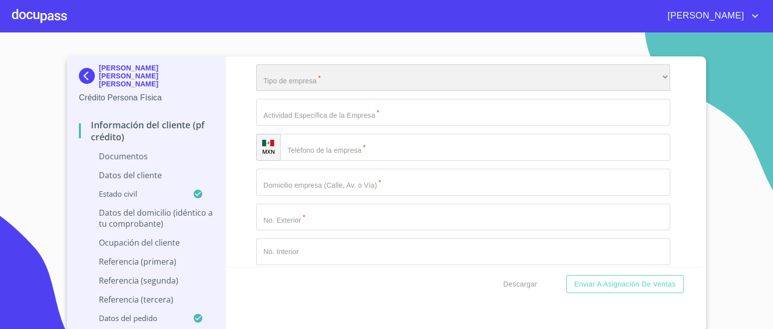
click at [319, 80] on div "​" at bounding box center [463, 77] width 414 height 27
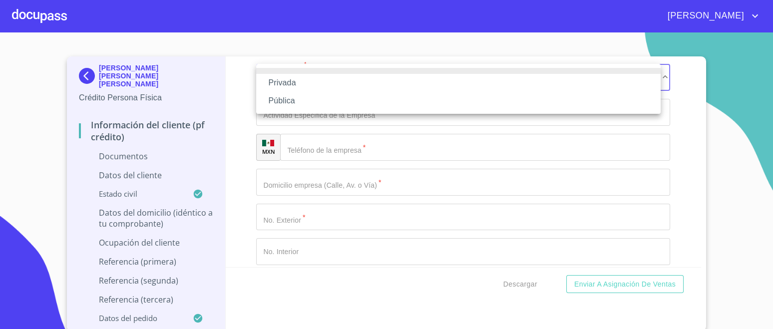
click at [297, 83] on li "Privada" at bounding box center [458, 83] width 404 height 18
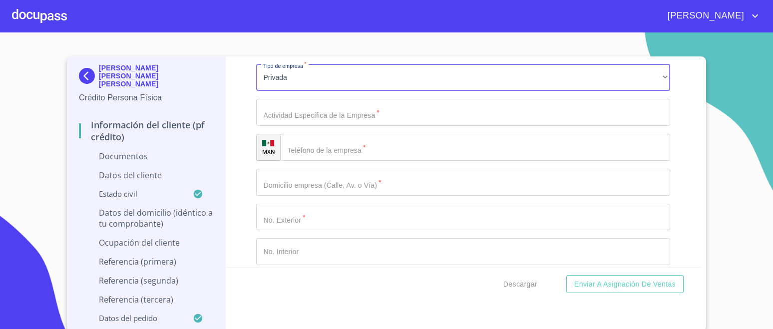
click at [338, 114] on input "Documento de identificación.   *" at bounding box center [463, 112] width 414 height 27
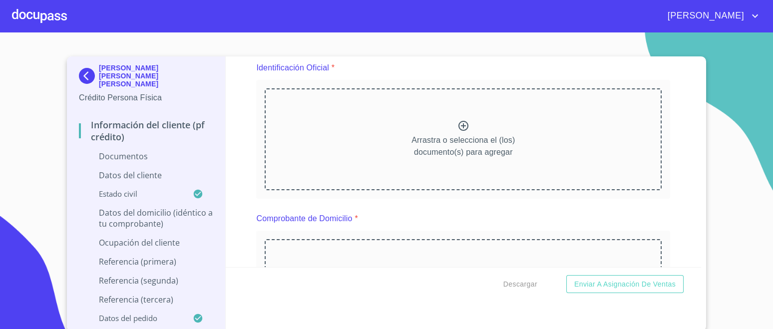
scroll to position [124, 0]
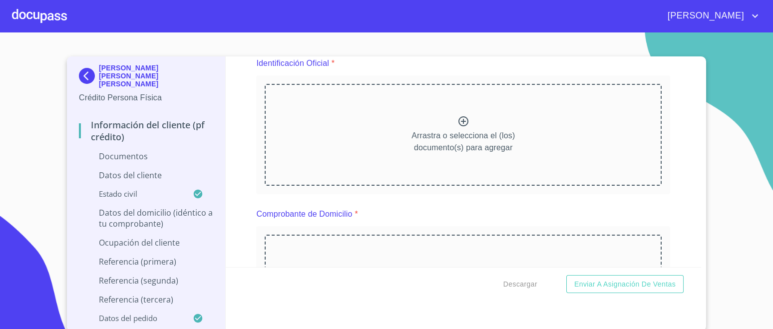
type input "DISEÑO DE IMAGEN"
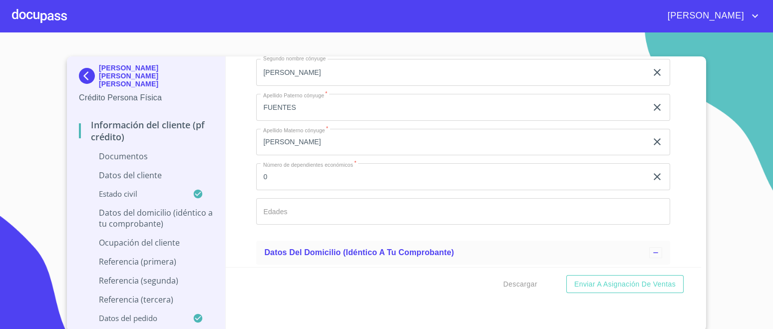
scroll to position [1933, 0]
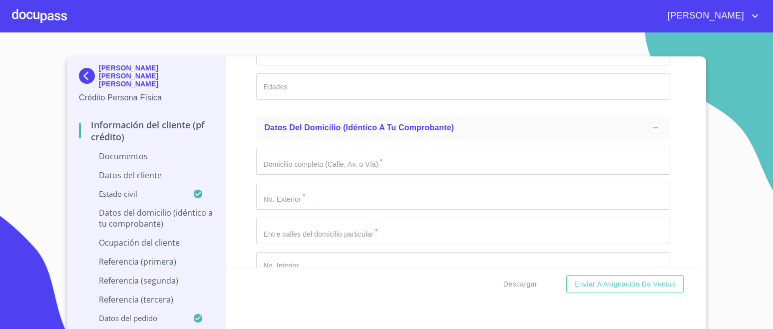
click at [305, 160] on input "Documento de identificación.   *" at bounding box center [463, 161] width 414 height 27
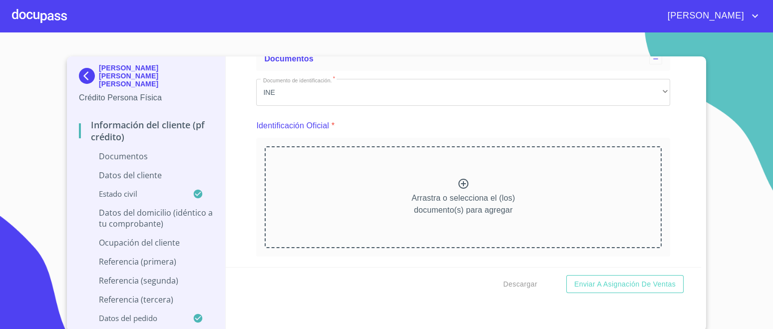
scroll to position [0, 0]
